Goal: Find contact information: Find contact information

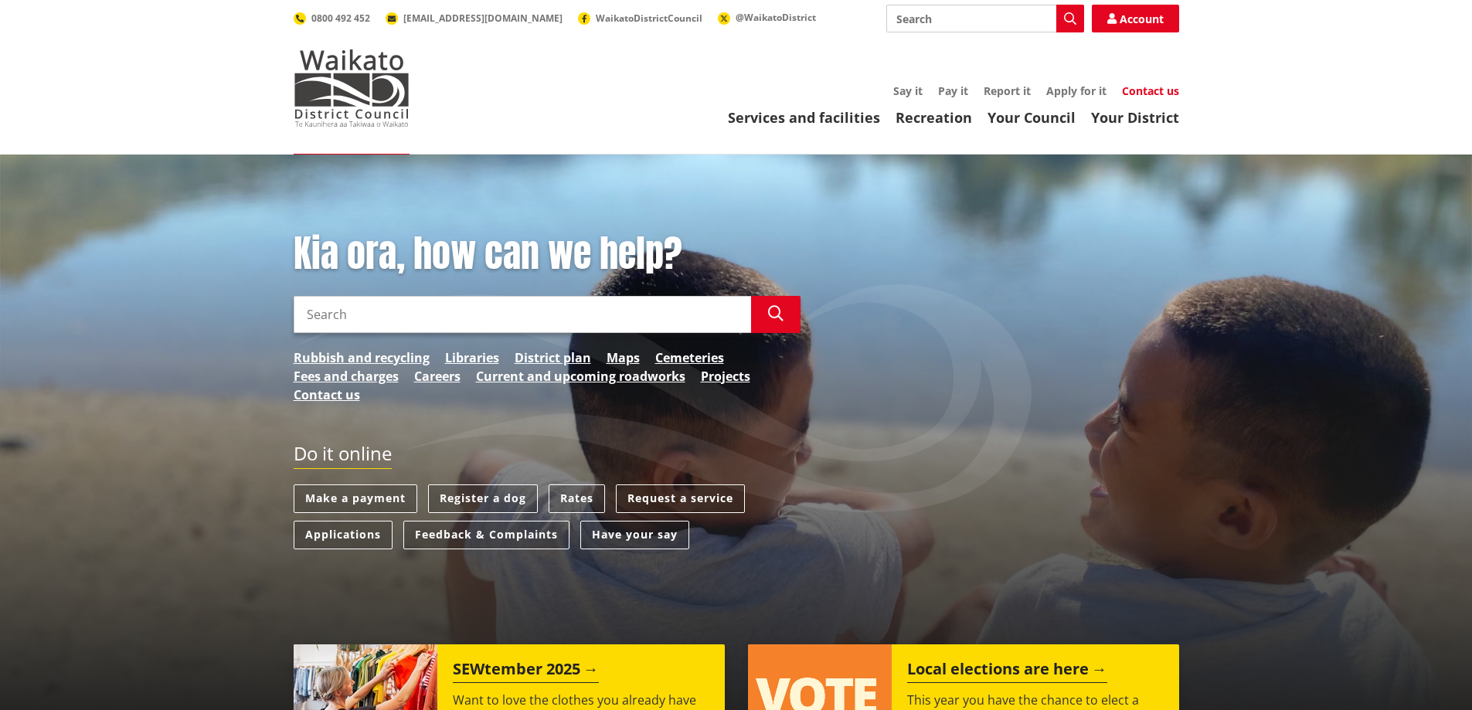
click at [1154, 87] on link "Contact us" at bounding box center [1150, 90] width 57 height 15
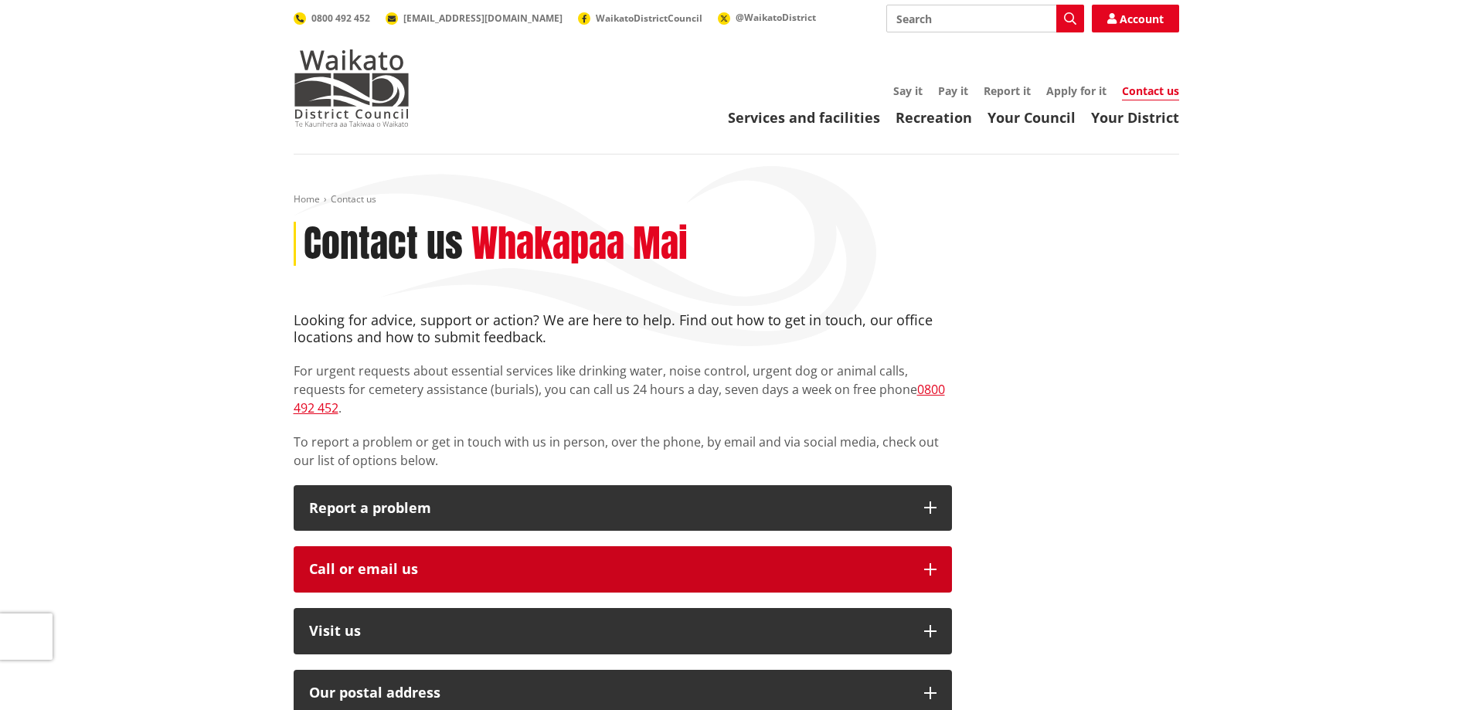
click at [361, 562] on div "Call or email us" at bounding box center [608, 569] width 599 height 15
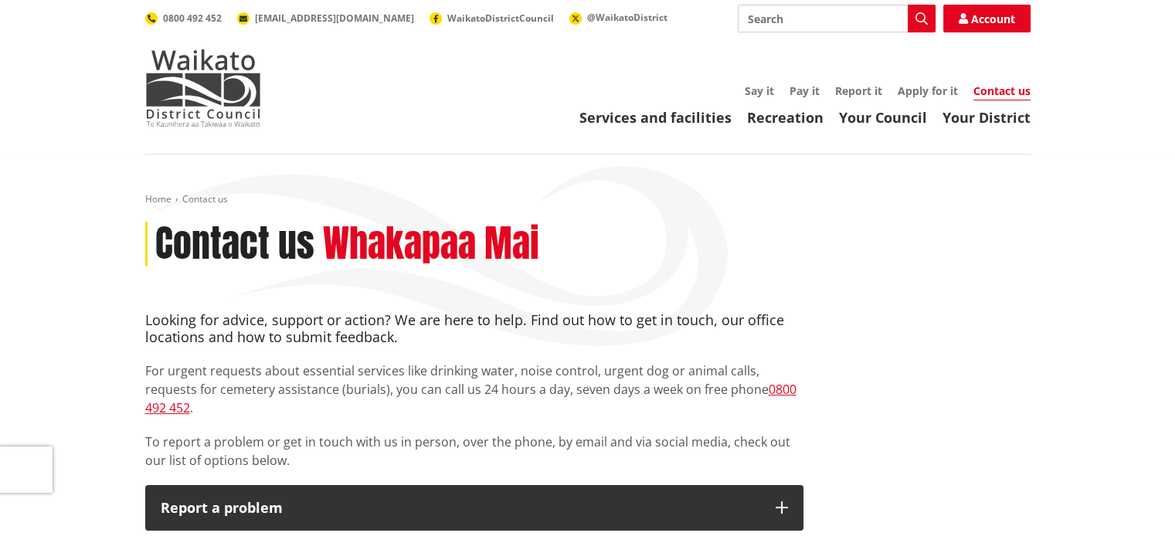
click at [758, 23] on input "Search" at bounding box center [837, 19] width 198 height 28
click at [803, 89] on link "Pay it" at bounding box center [804, 90] width 30 height 15
